Goal: Find specific page/section

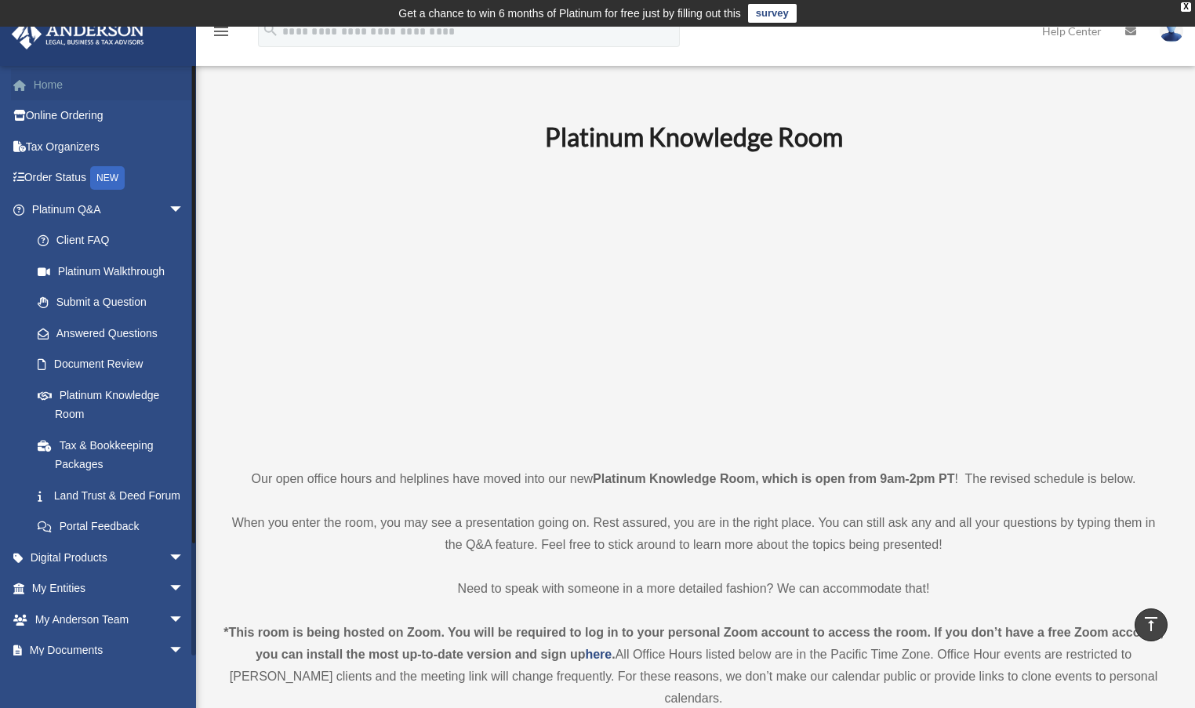
scroll to position [784, 0]
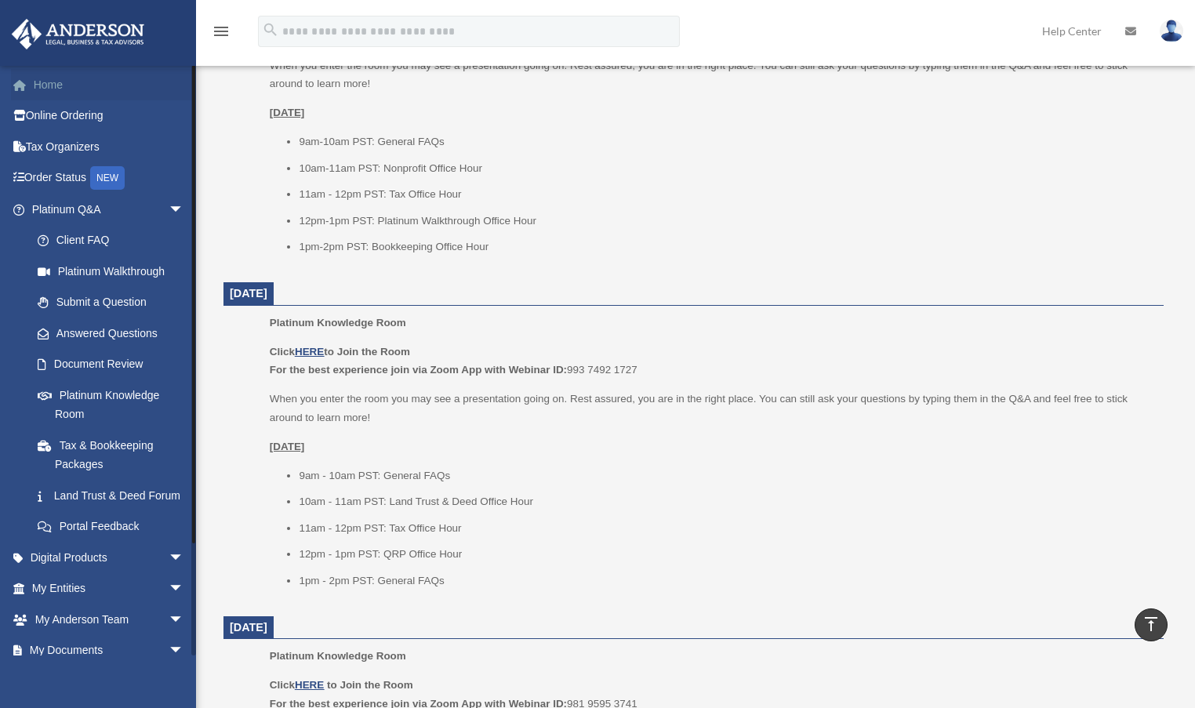
click at [49, 90] on link "Home" at bounding box center [109, 84] width 197 height 31
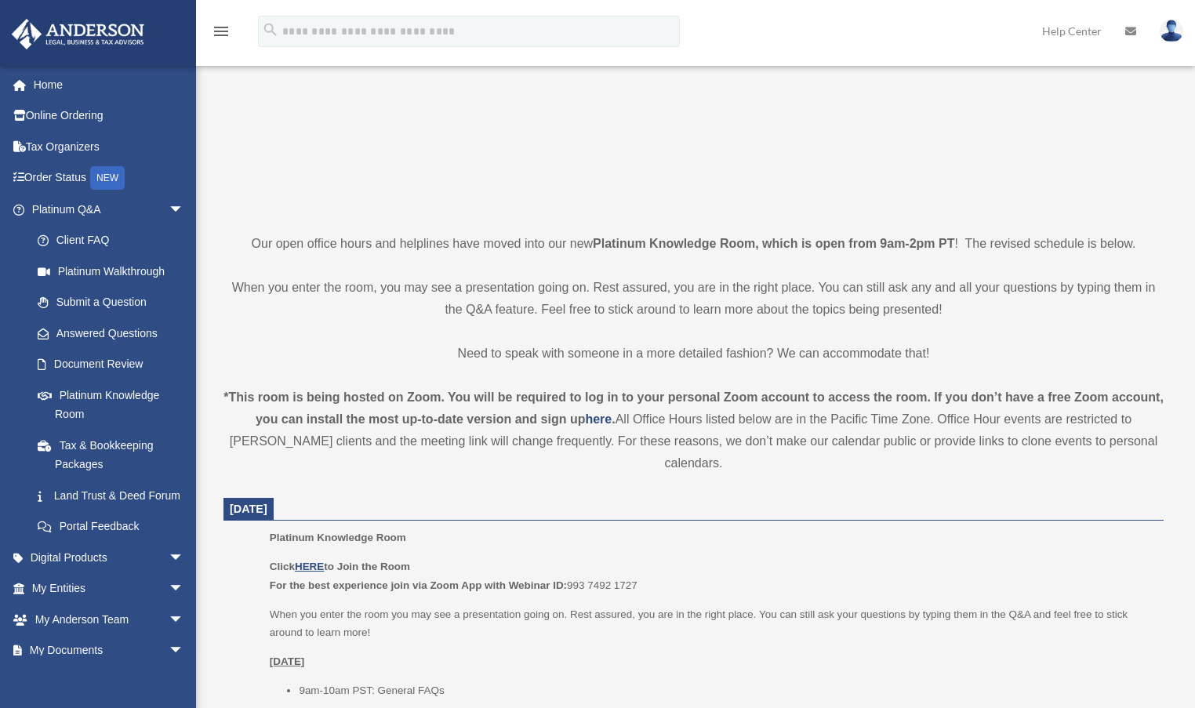
scroll to position [103, 0]
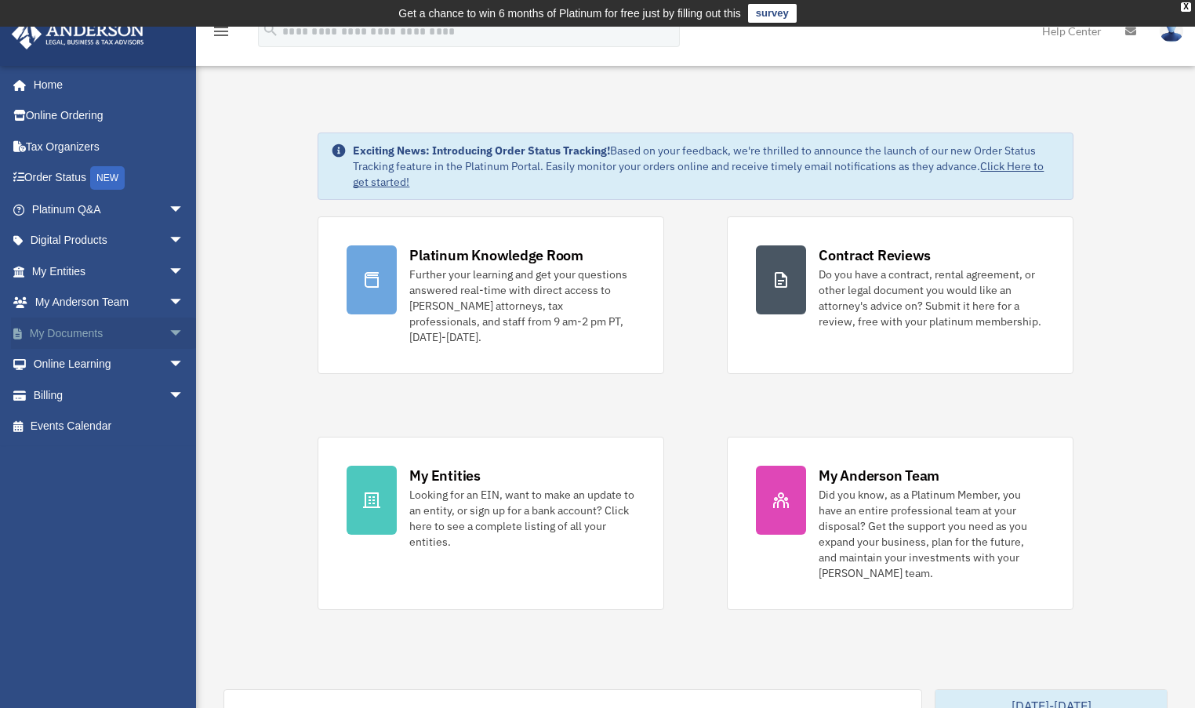
click at [169, 336] on span "arrow_drop_down" at bounding box center [184, 333] width 31 height 32
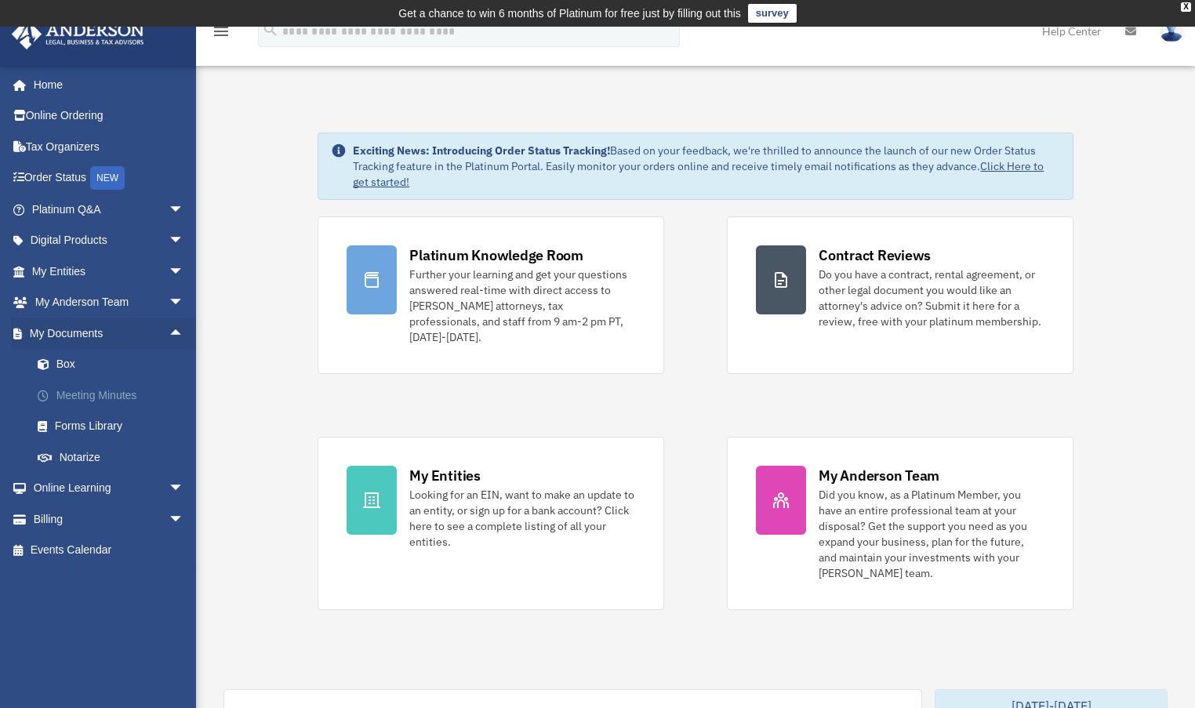
click at [125, 391] on link "Meeting Minutes" at bounding box center [115, 394] width 186 height 31
